Goal: Task Accomplishment & Management: Use online tool/utility

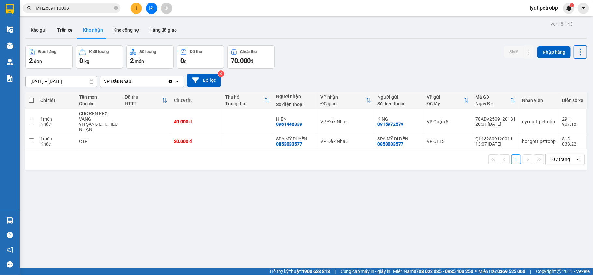
click at [98, 8] on input "MH2509110003" at bounding box center [74, 8] width 77 height 7
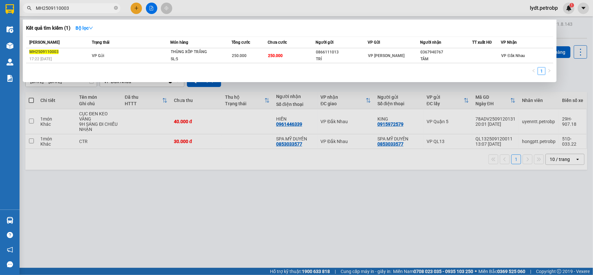
click at [159, 201] on div at bounding box center [296, 137] width 593 height 275
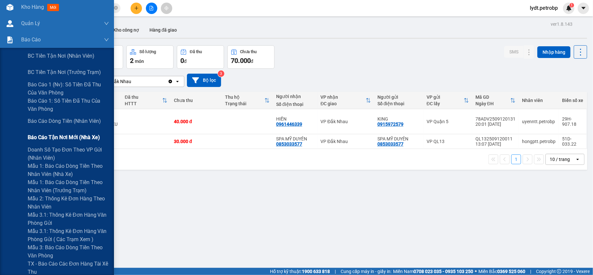
scroll to position [87, 0]
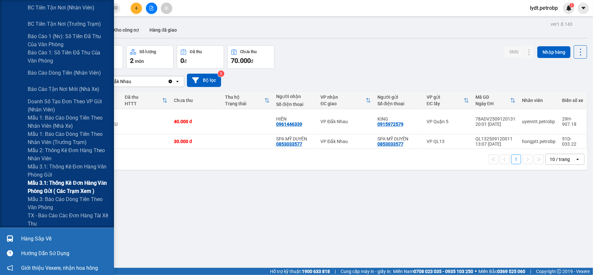
click at [70, 184] on span "Mẫu 3.1: Thống kê đơn hàng văn phòng gửi ( các trạm xem )" at bounding box center [68, 187] width 81 height 16
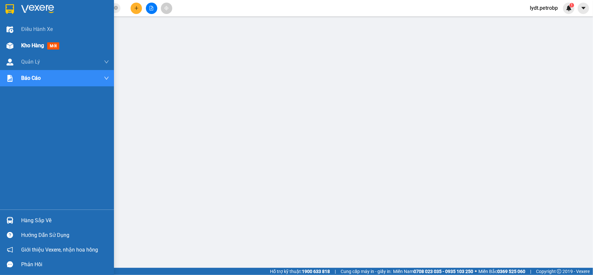
click at [34, 42] on span "Kho hàng" at bounding box center [32, 45] width 23 height 6
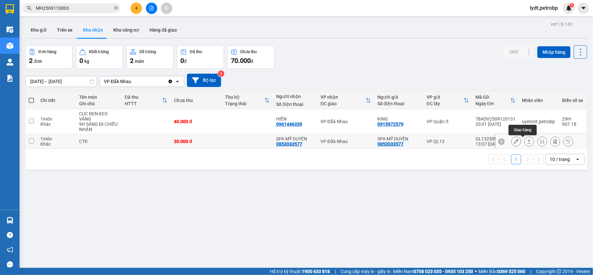
click at [527, 141] on icon at bounding box center [529, 141] width 5 height 5
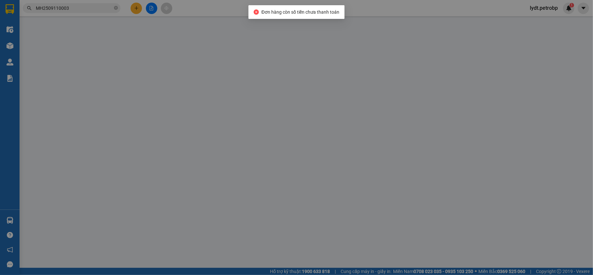
type input "0853033577"
type input "SPA MỸ DUYÊN"
type input "0853033577"
type input "SPA MỸ DUYÊN"
type input "30.000"
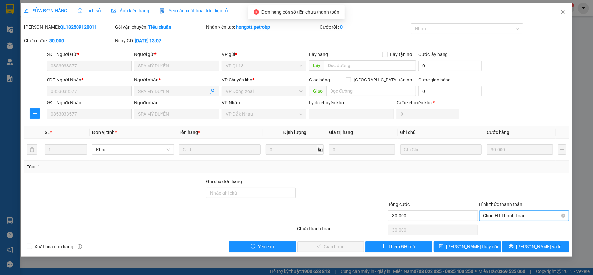
click at [508, 218] on span "Chọn HT Thanh Toán" at bounding box center [525, 216] width 82 height 10
click at [507, 234] on div "Tại văn phòng" at bounding box center [525, 229] width 90 height 10
type input "0"
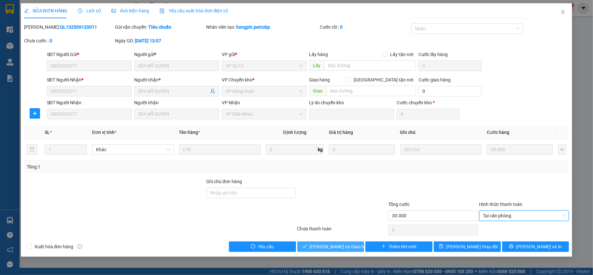
click at [328, 252] on button "[PERSON_NAME] và Giao hàng" at bounding box center [331, 246] width 67 height 10
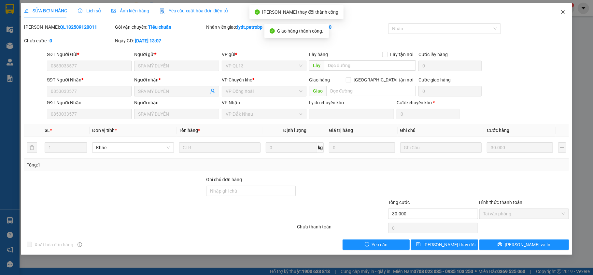
click at [563, 14] on icon "close" at bounding box center [563, 11] width 5 height 5
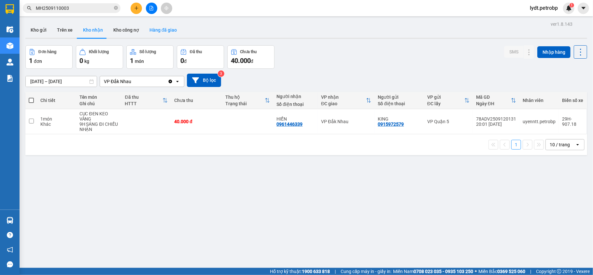
click at [175, 29] on button "Hàng đã giao" at bounding box center [163, 30] width 38 height 16
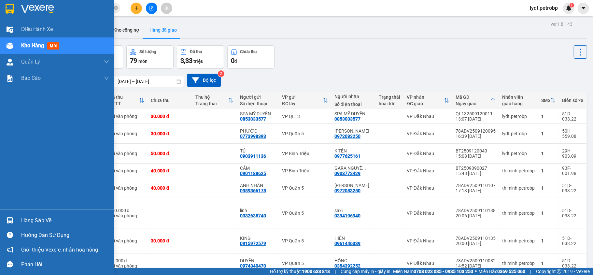
click at [16, 227] on div "Hàng sắp về" at bounding box center [57, 220] width 114 height 15
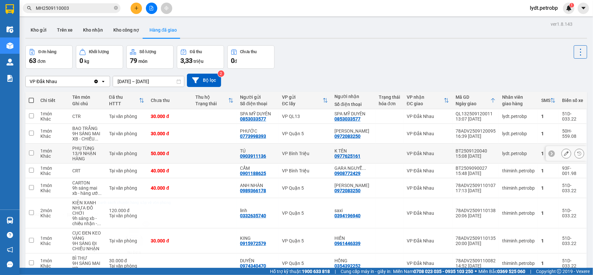
click at [136, 149] on section "Kết quả tìm kiếm ( 1 ) Bộ lọc Mã ĐH Trạng thái Món hàng Tổng cước Chưa cước Ngư…" at bounding box center [296, 137] width 593 height 275
